Goal: Check status: Check status

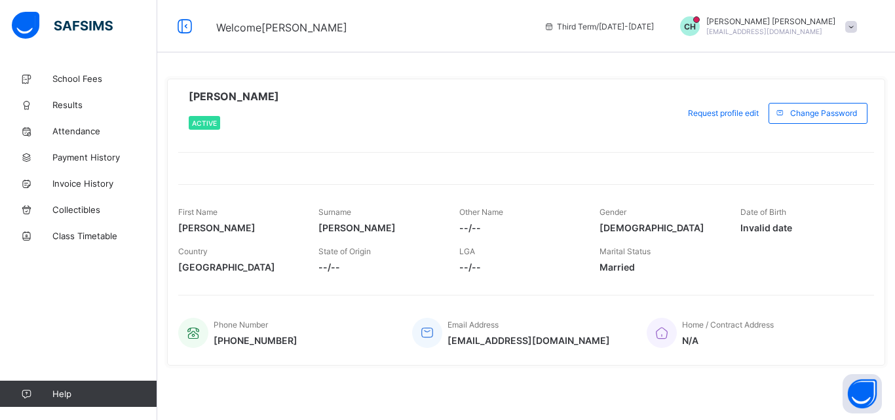
click at [555, 29] on icon at bounding box center [549, 27] width 11 height 10
click at [91, 107] on span "Results" at bounding box center [104, 105] width 105 height 10
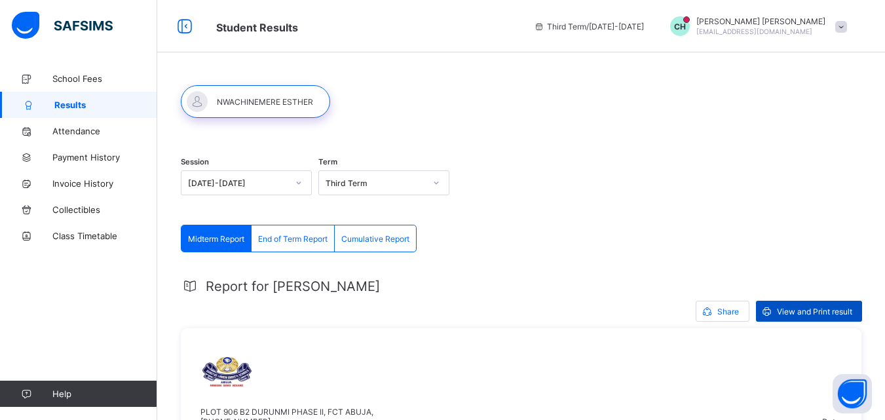
click at [808, 308] on span "View and Print result" at bounding box center [814, 312] width 75 height 10
click at [88, 81] on span "School Fees" at bounding box center [104, 78] width 105 height 10
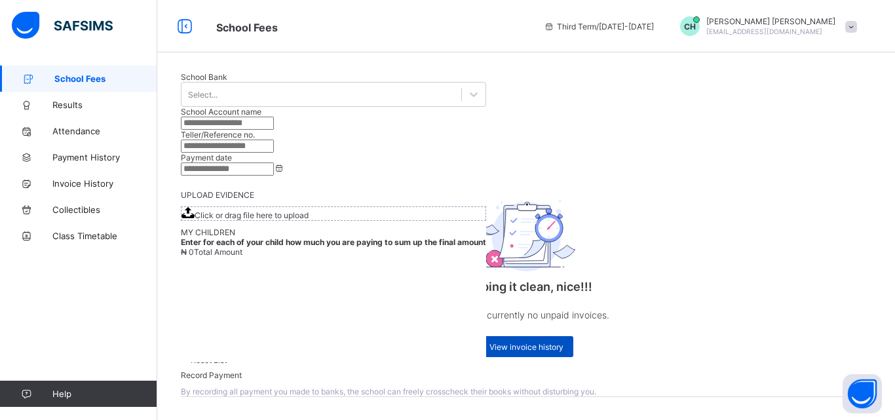
click at [510, 345] on span "View invoice history" at bounding box center [526, 347] width 74 height 10
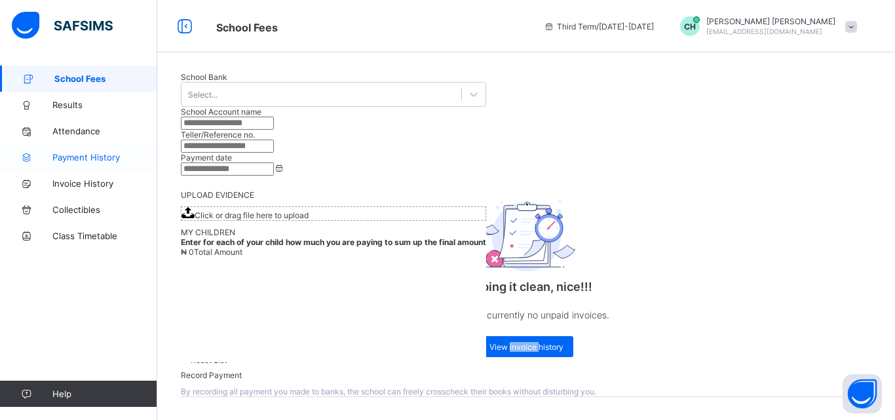
click at [87, 161] on span "Payment History" at bounding box center [104, 157] width 105 height 10
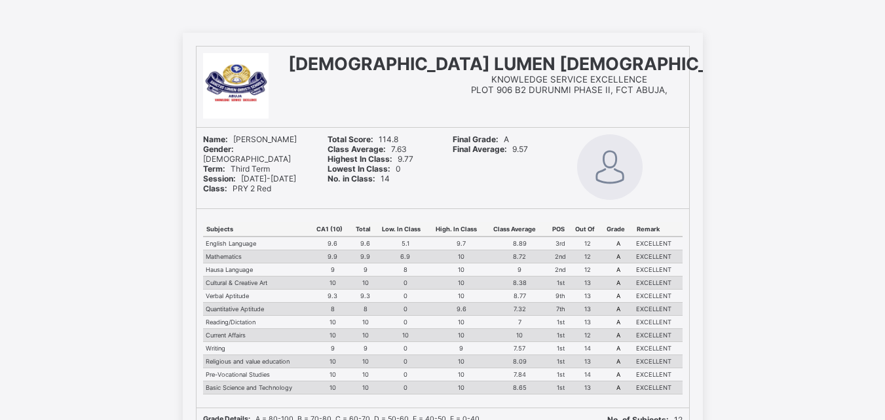
scroll to position [79, 0]
